Goal: Obtain resource: Download file/media

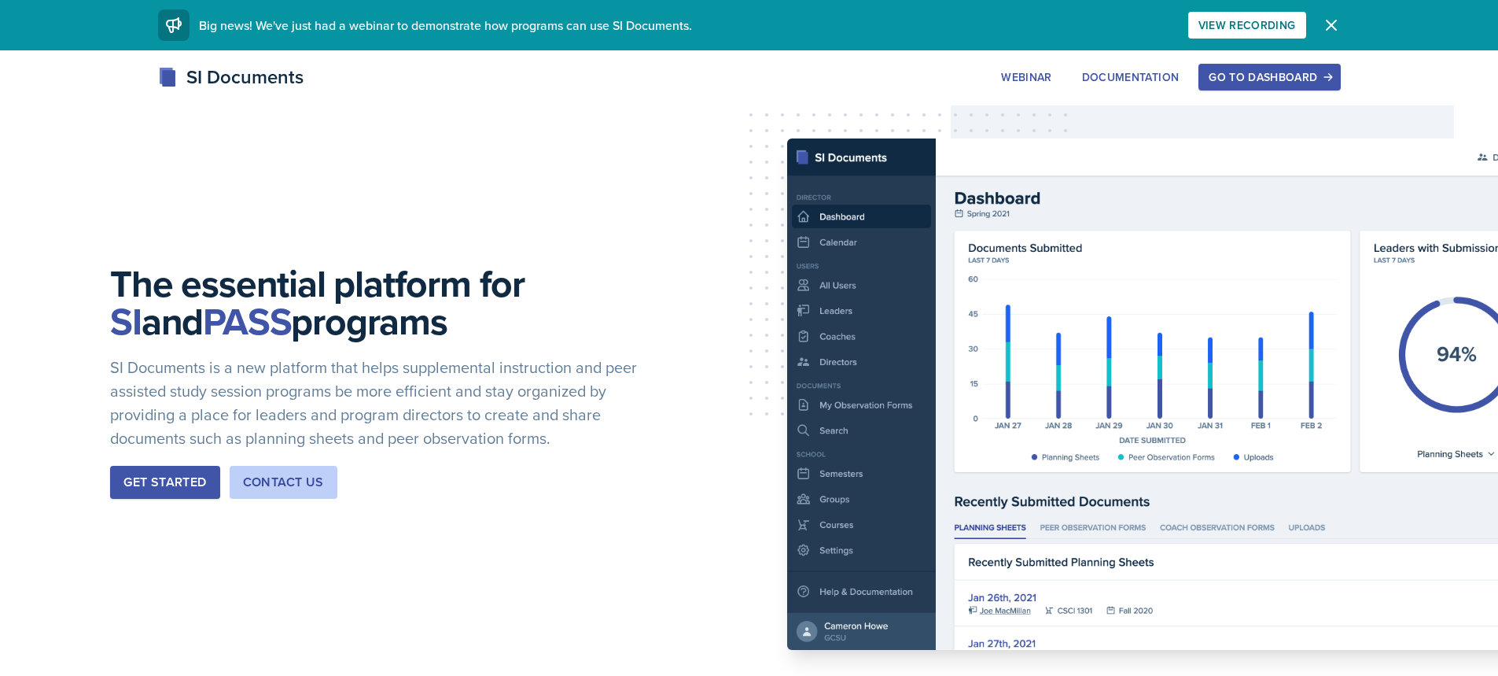
click at [1265, 79] on div "Go to Dashboard" at bounding box center [1269, 77] width 121 height 13
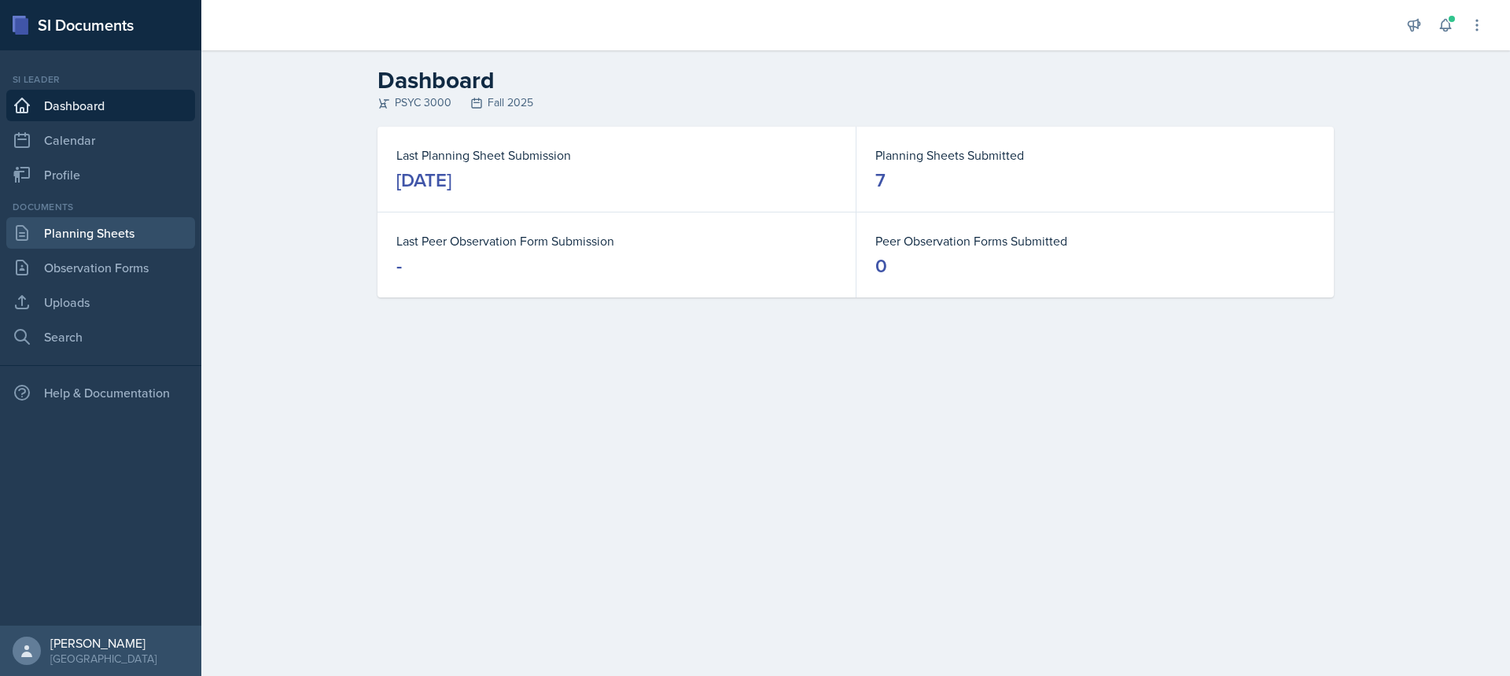
click at [83, 241] on link "Planning Sheets" at bounding box center [100, 232] width 189 height 31
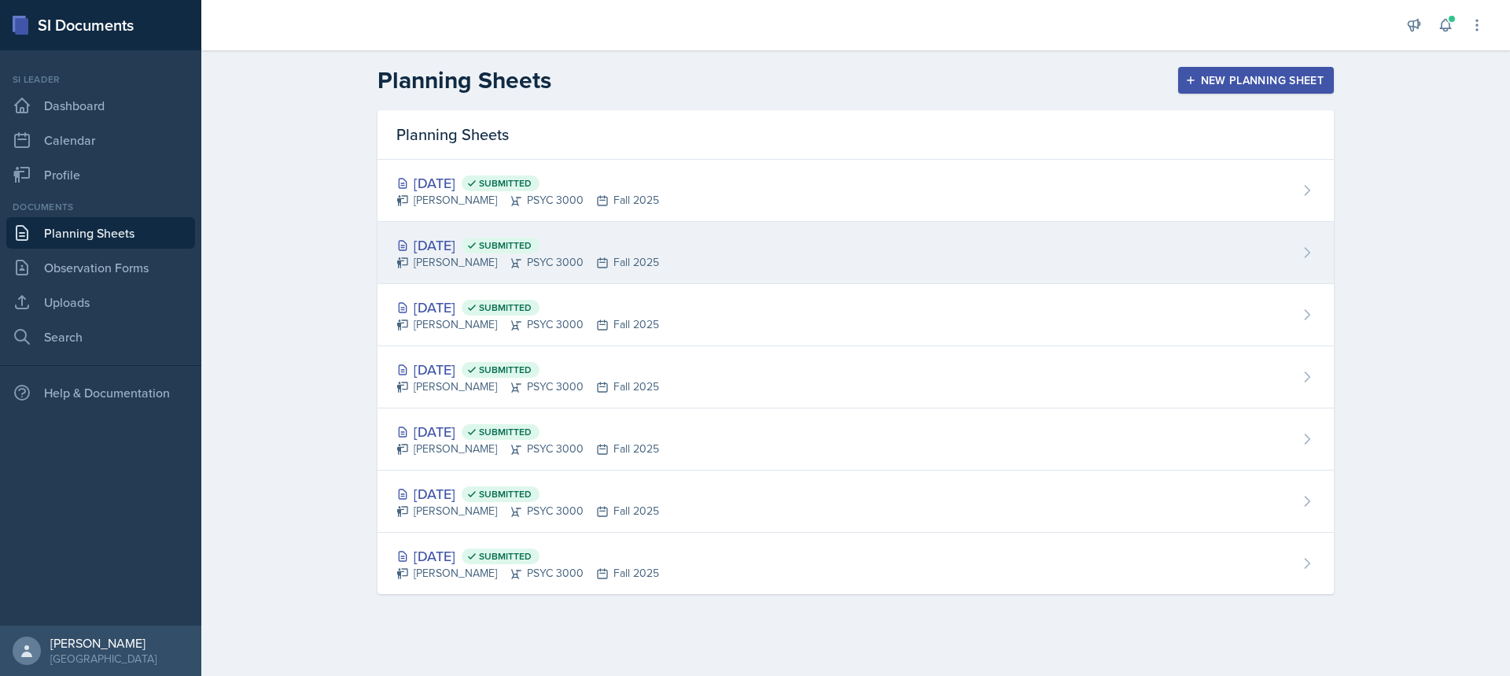
click at [494, 245] on div "[DATE] Submitted" at bounding box center [527, 244] width 263 height 21
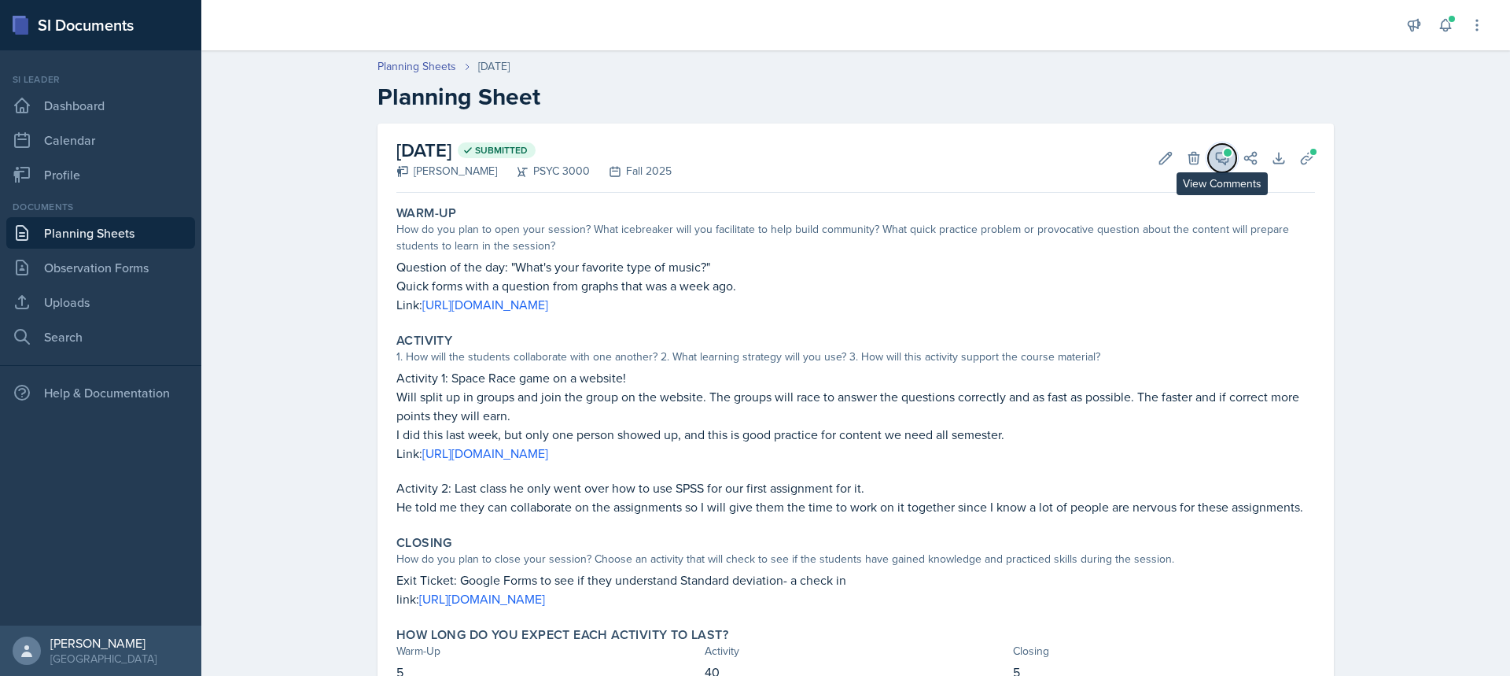
click at [1220, 163] on icon at bounding box center [1223, 159] width 12 height 12
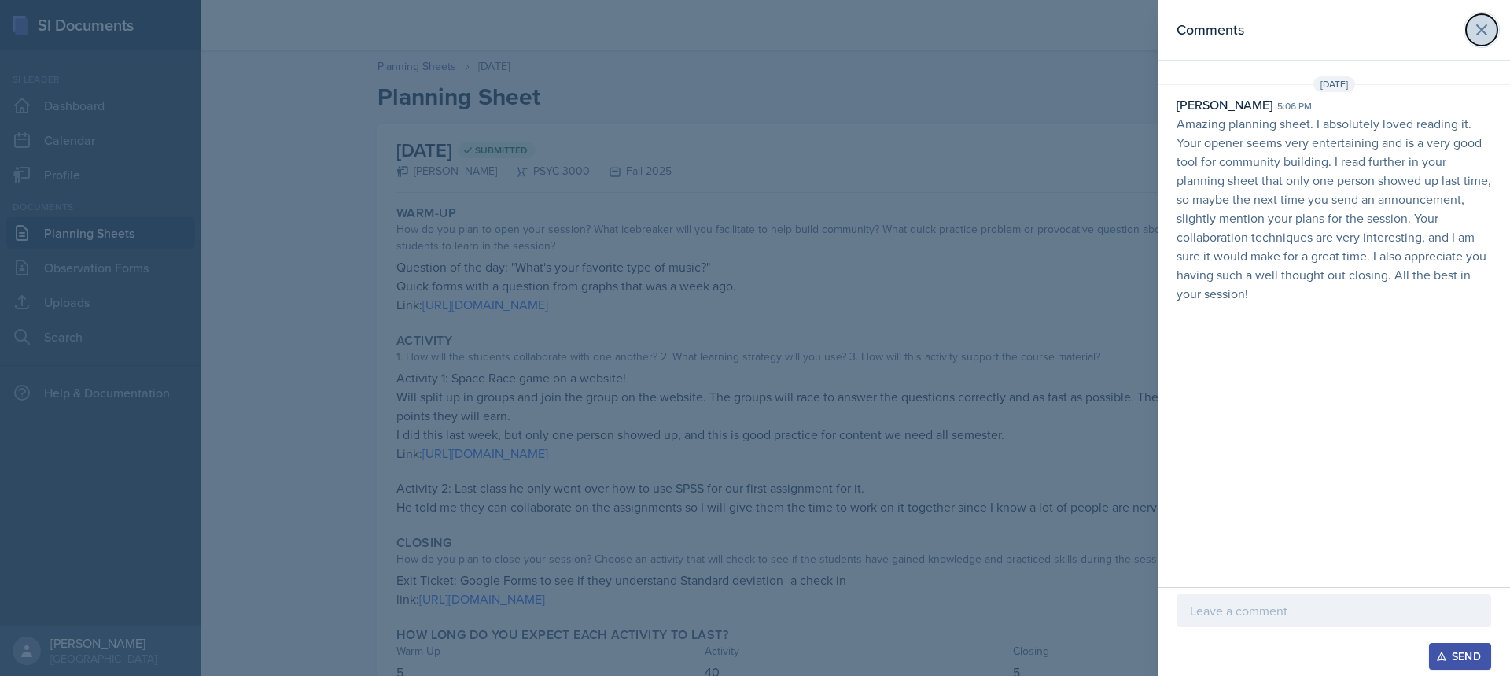
click at [1478, 17] on button at bounding box center [1481, 29] width 31 height 31
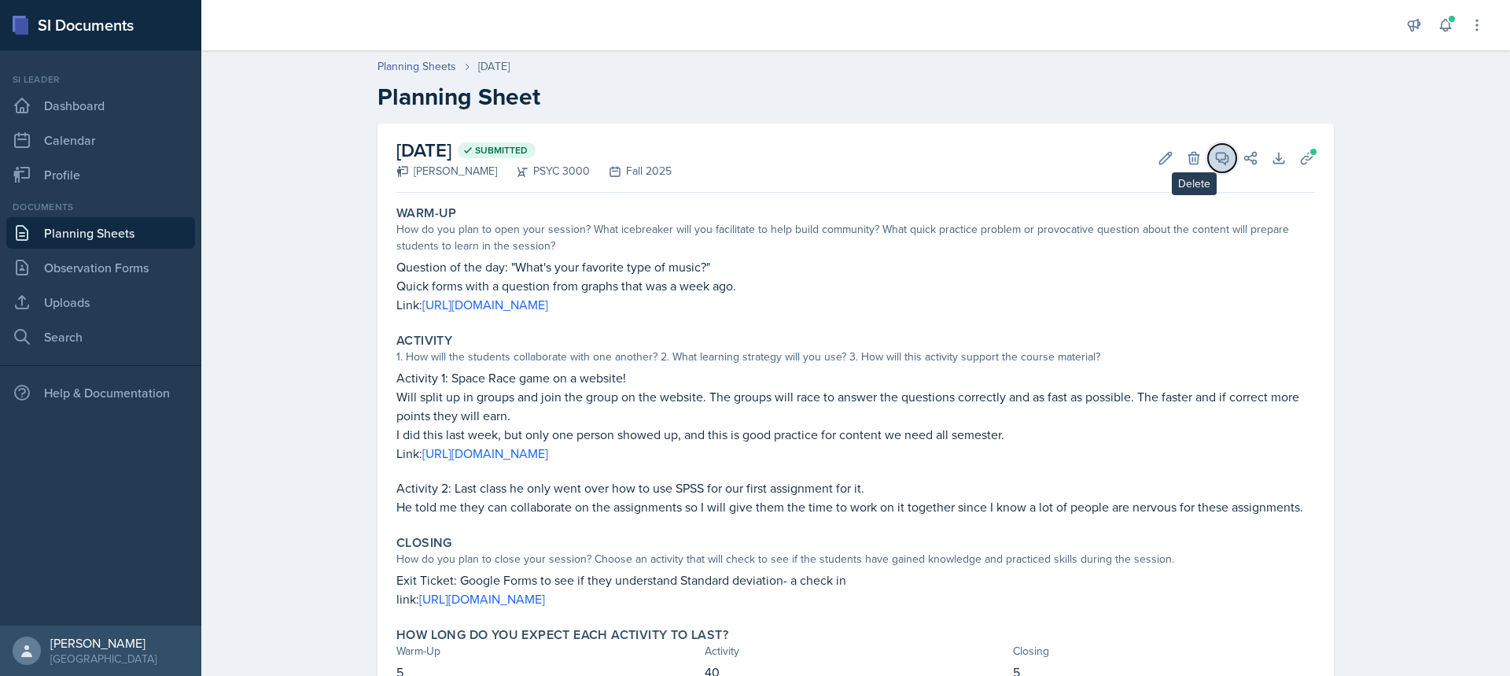
click at [1208, 157] on button "View Comments" at bounding box center [1222, 158] width 28 height 28
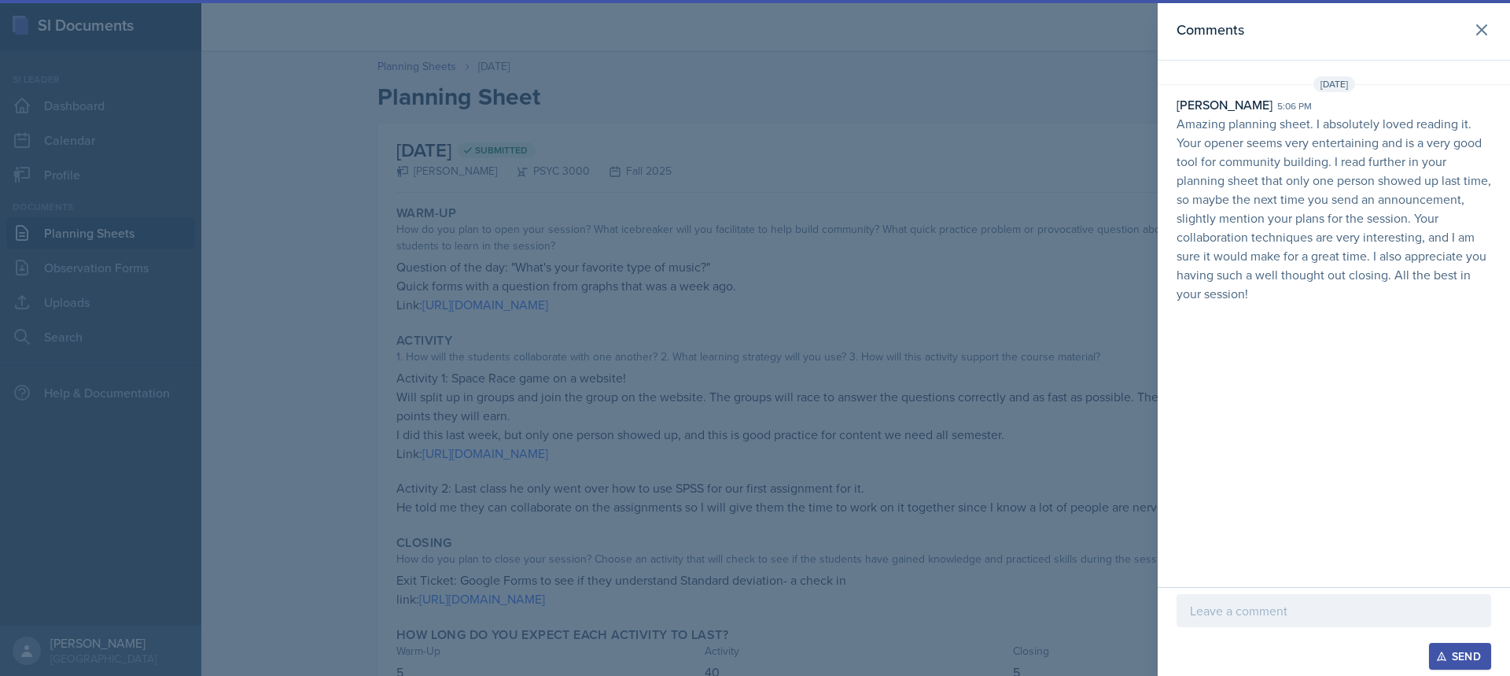
click at [1257, 617] on p at bounding box center [1334, 610] width 288 height 19
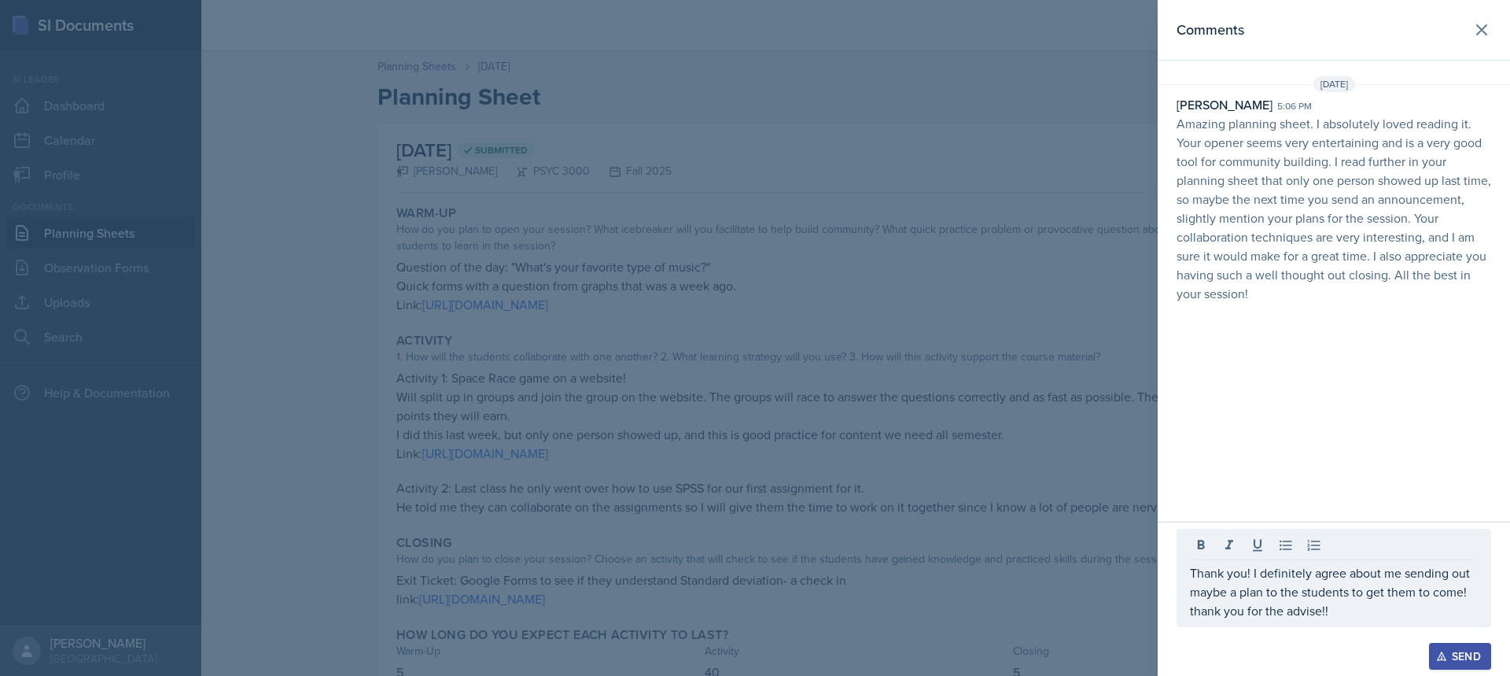
click at [1440, 643] on button "Send" at bounding box center [1460, 656] width 62 height 27
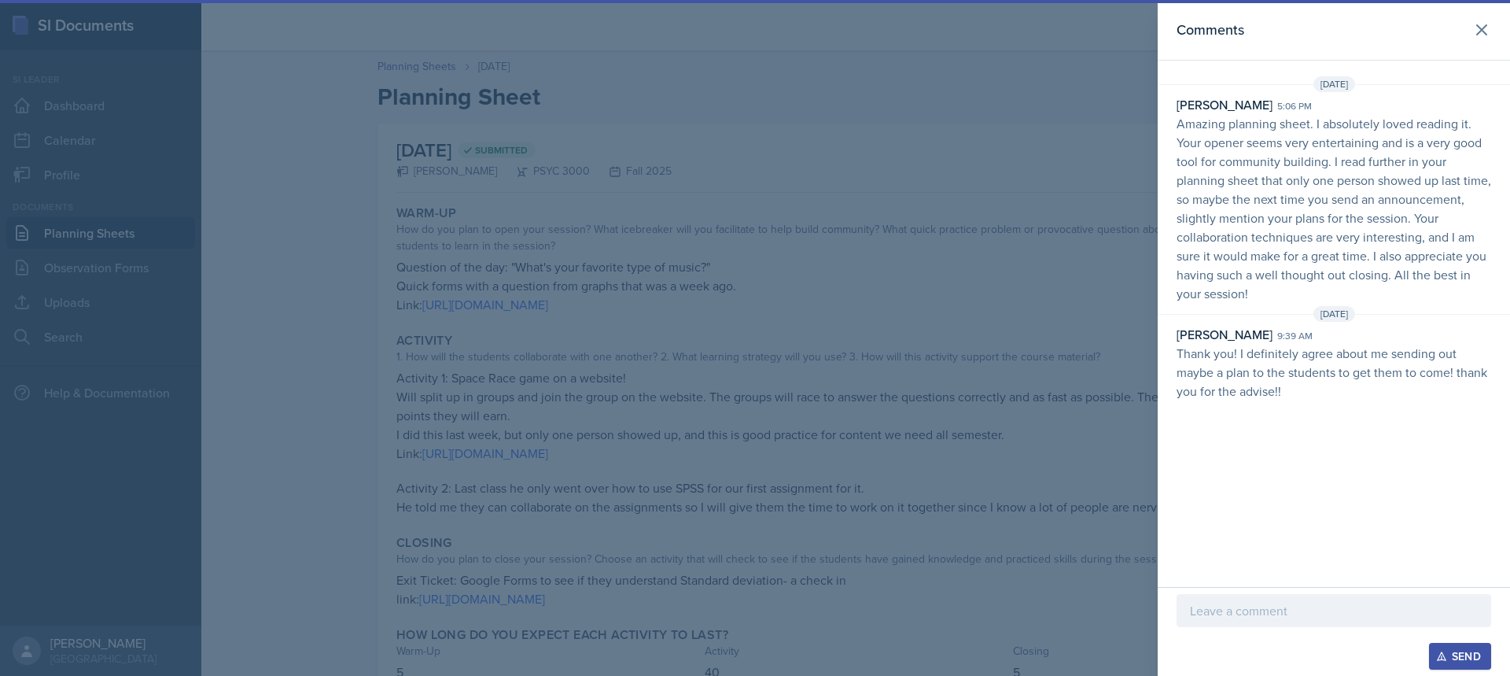
click at [794, 557] on div at bounding box center [755, 338] width 1510 height 676
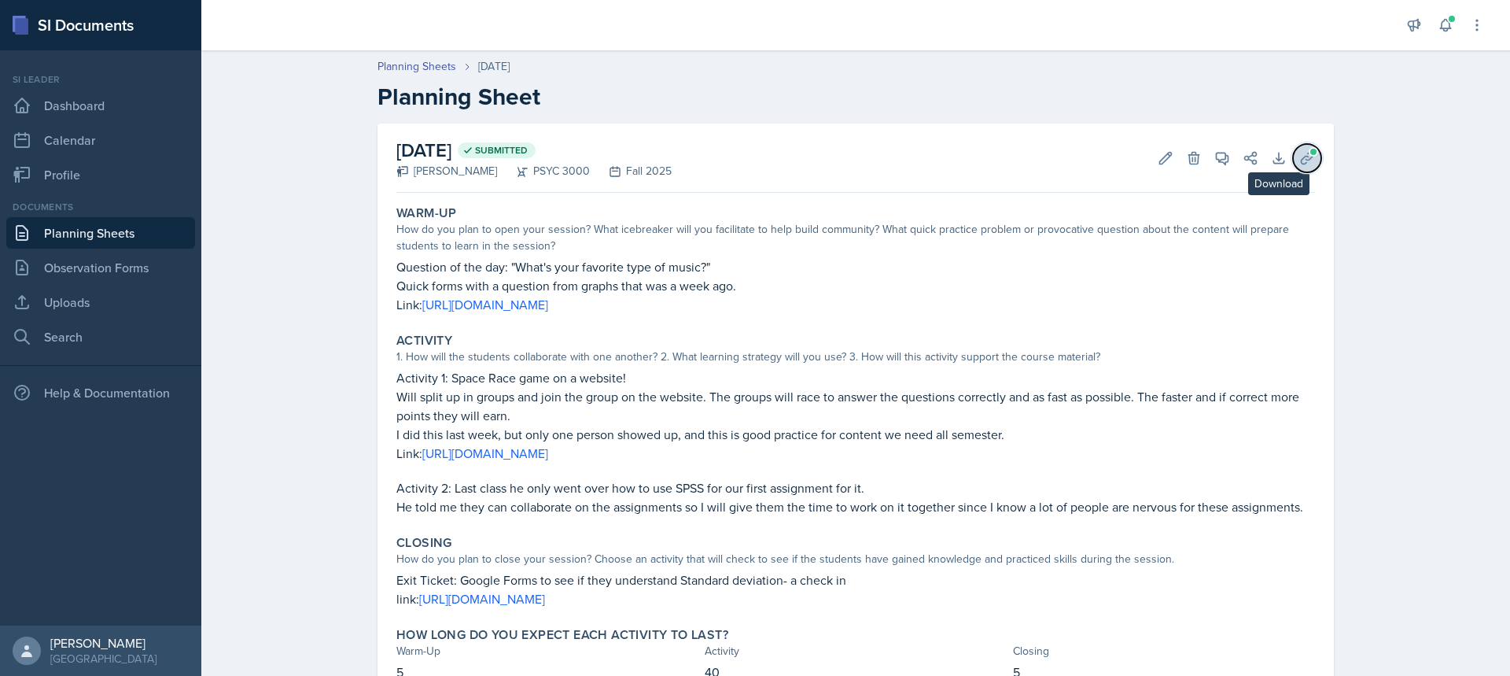
click at [1303, 158] on icon at bounding box center [1307, 158] width 16 height 16
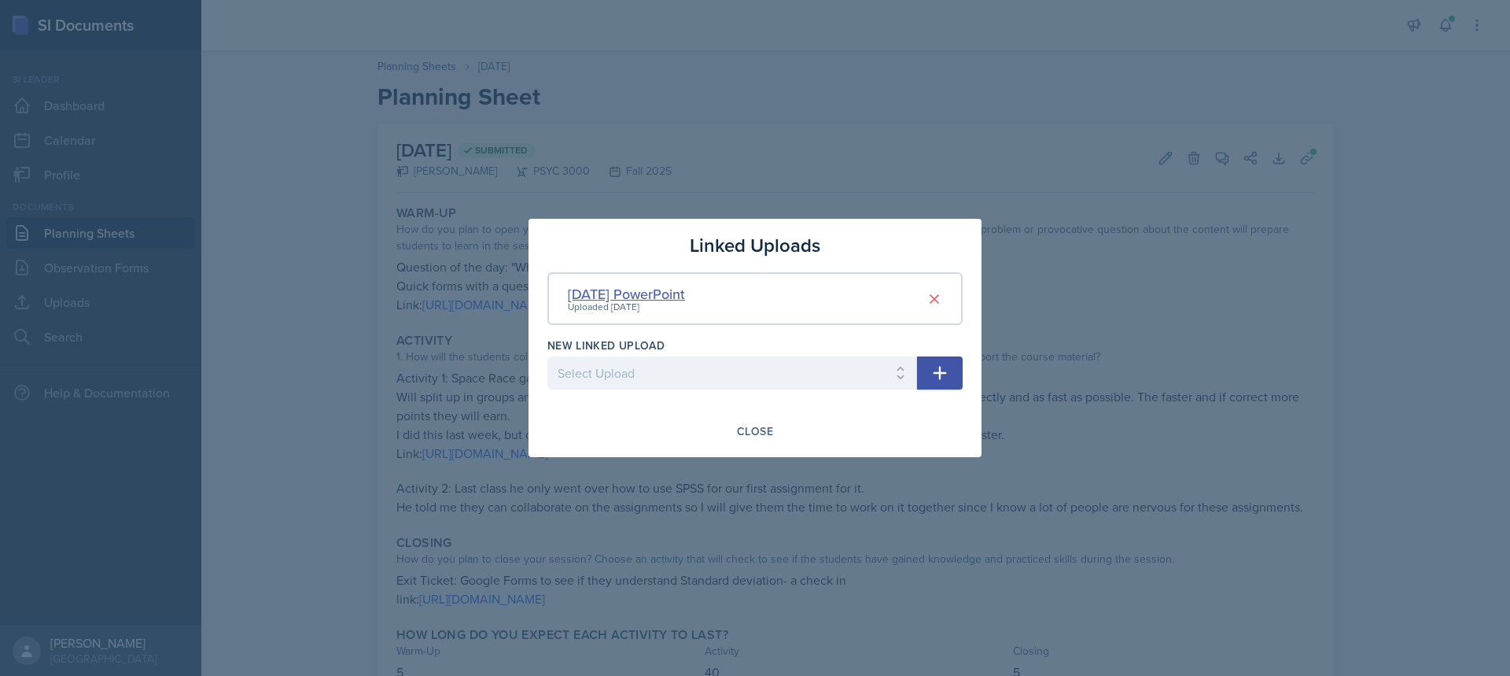
click at [685, 291] on div "[DATE] PowerPoint" at bounding box center [626, 293] width 117 height 21
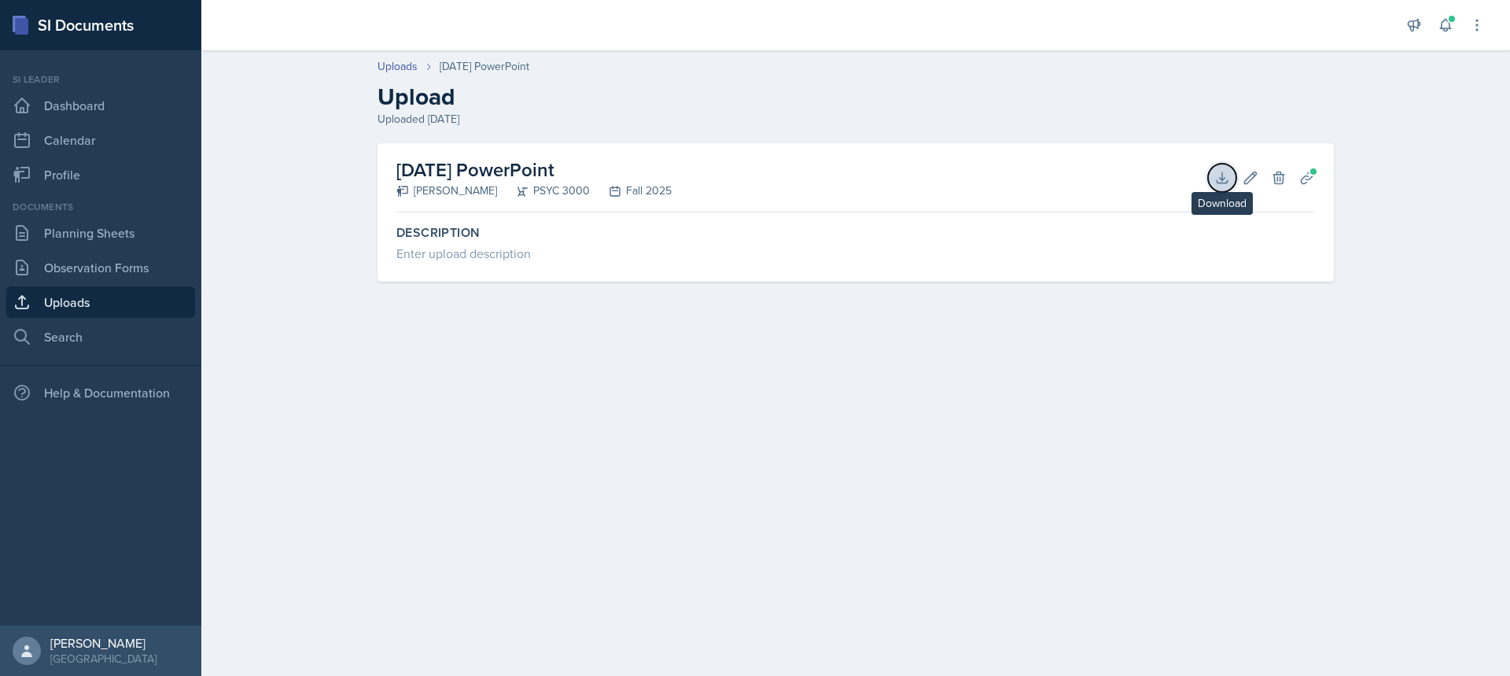
click at [1228, 186] on button "Download" at bounding box center [1222, 178] width 28 height 28
click at [1428, 334] on main "Uploads [DATE] PowerPoint Upload Uploaded Sep 6th, [DATE] PowerPoint [PERSON_NA…" at bounding box center [855, 362] width 1309 height 625
click at [123, 241] on link "Planning Sheets" at bounding box center [100, 232] width 189 height 31
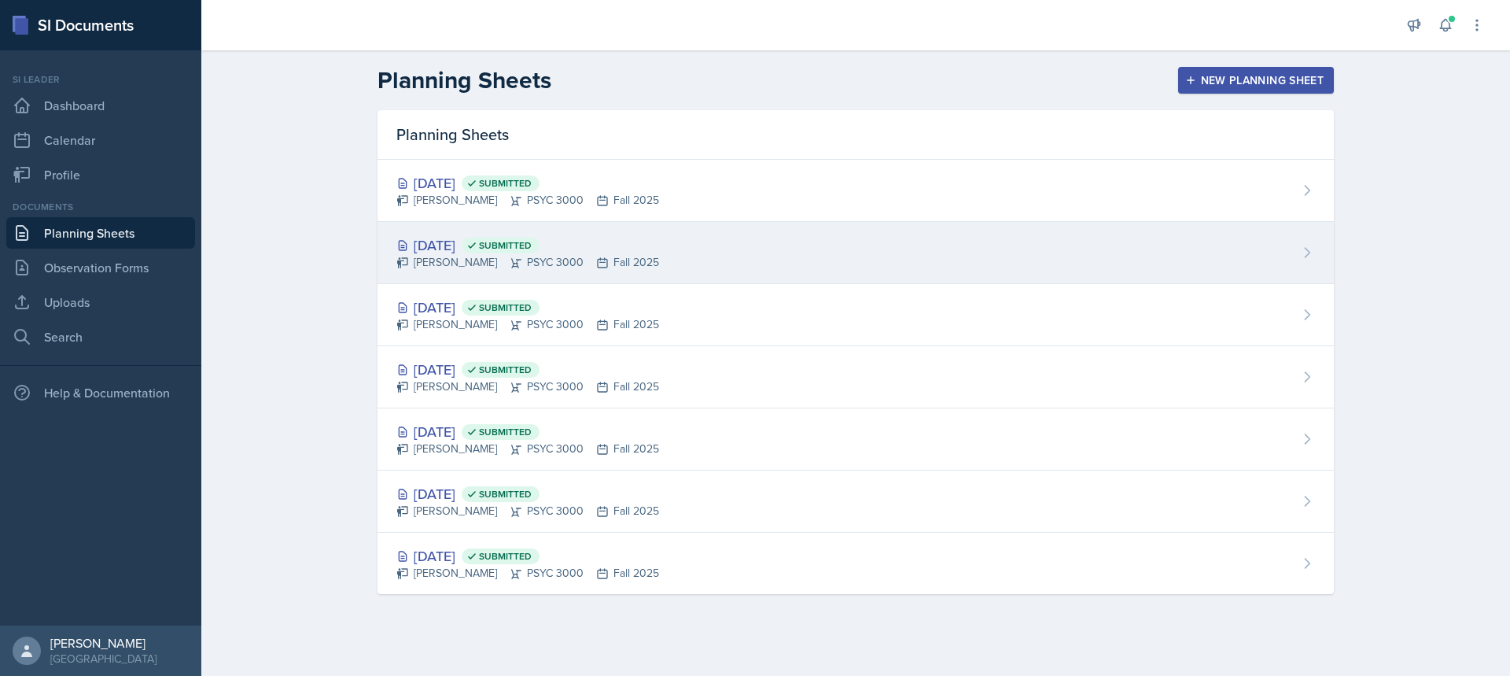
click at [459, 244] on div "[DATE] Submitted" at bounding box center [527, 244] width 263 height 21
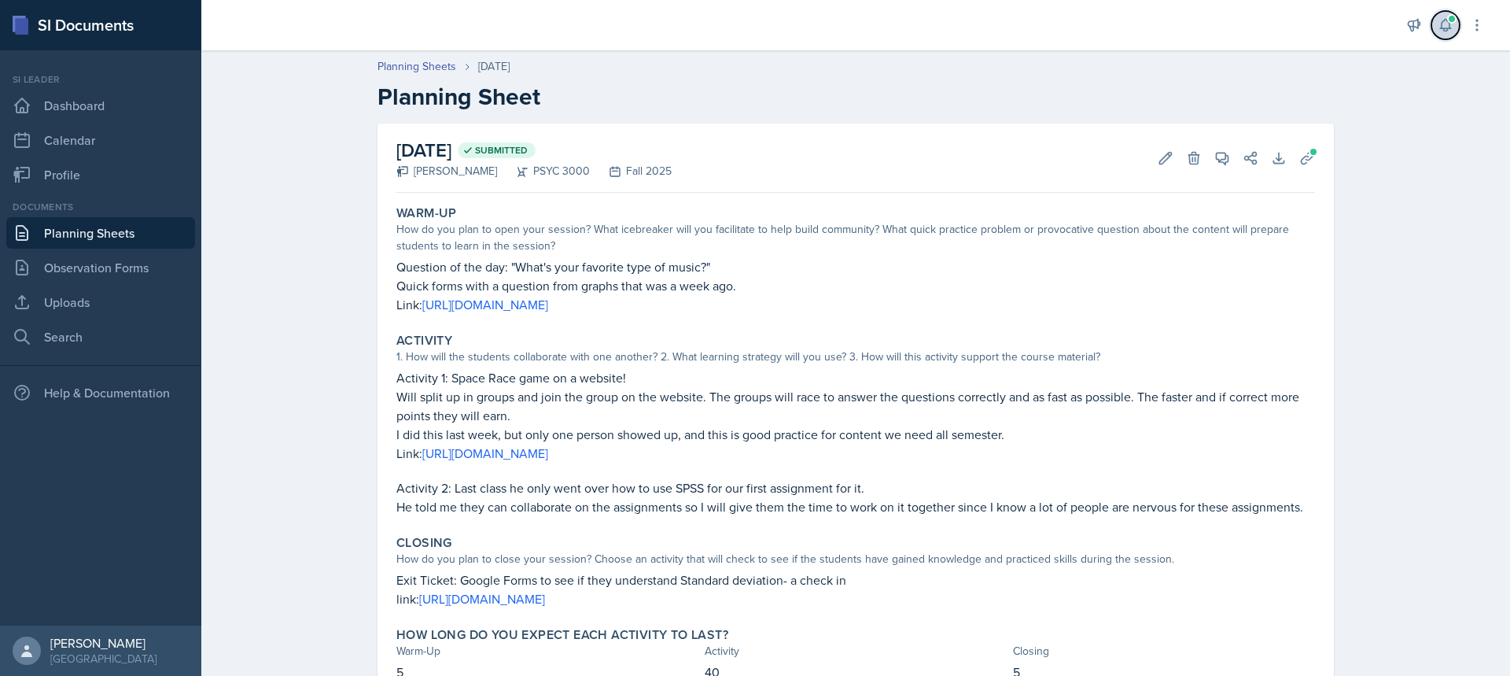
click at [1444, 28] on icon at bounding box center [1445, 26] width 10 height 12
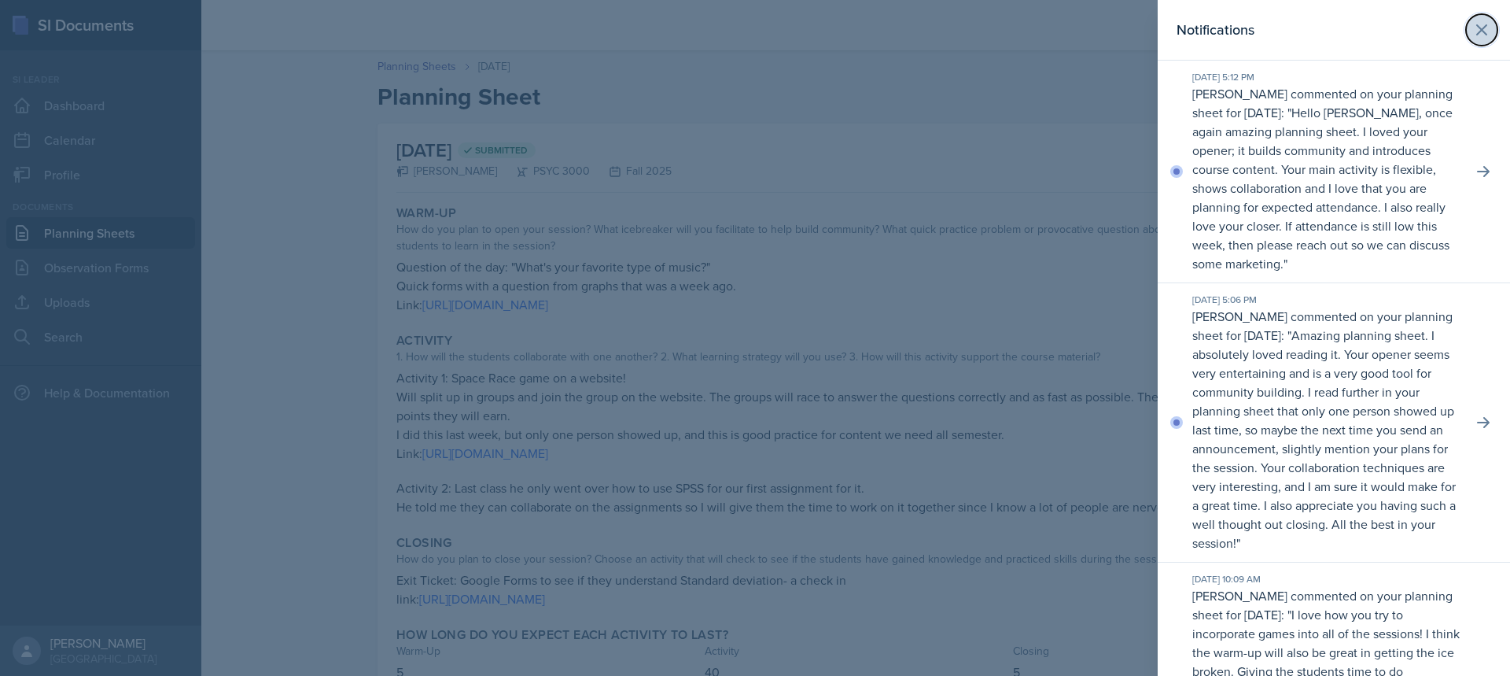
click at [1479, 20] on button at bounding box center [1481, 29] width 31 height 31
